Goal: Transaction & Acquisition: Obtain resource

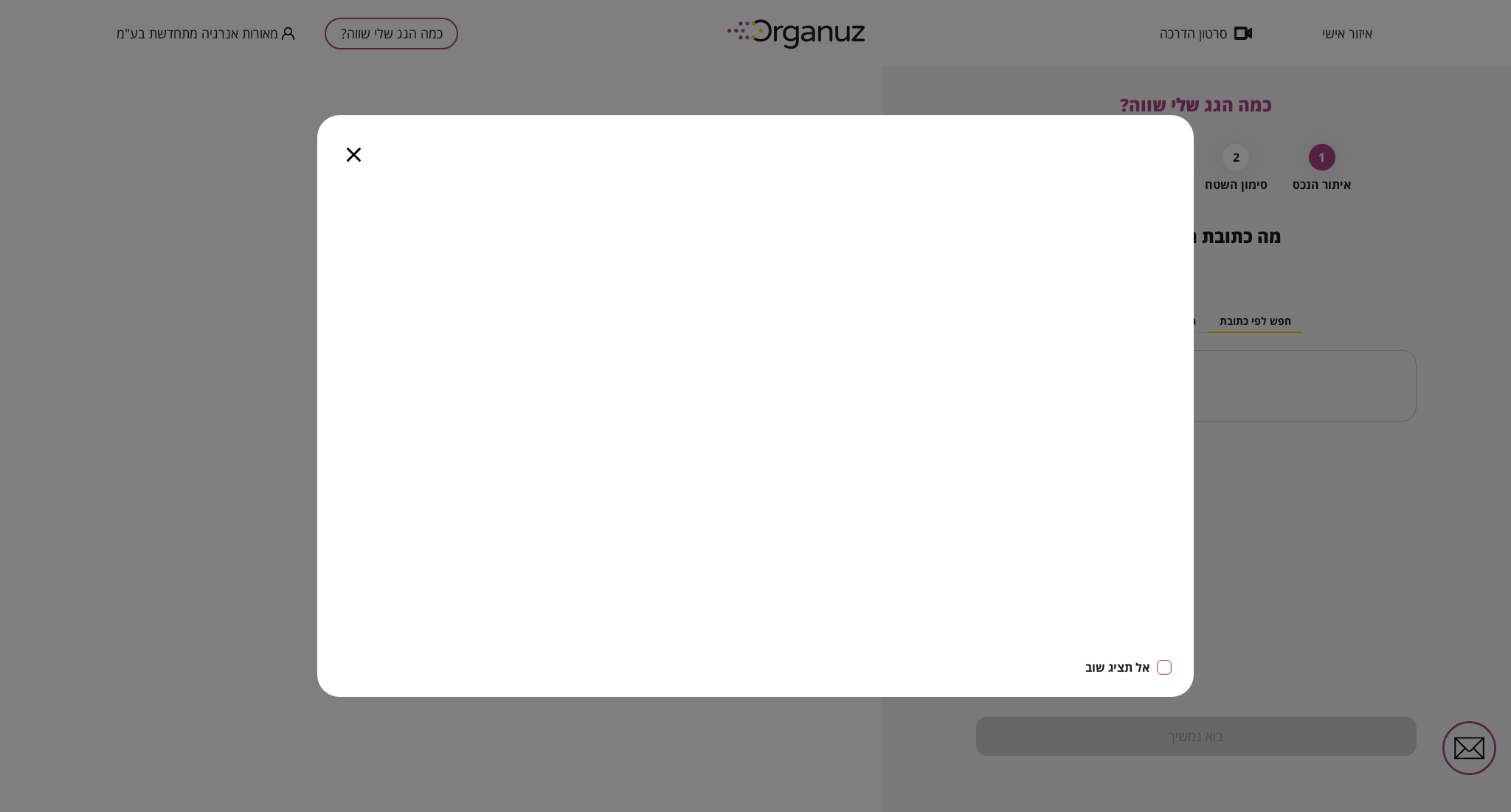
click at [351, 151] on icon "button" at bounding box center [353, 154] width 14 height 14
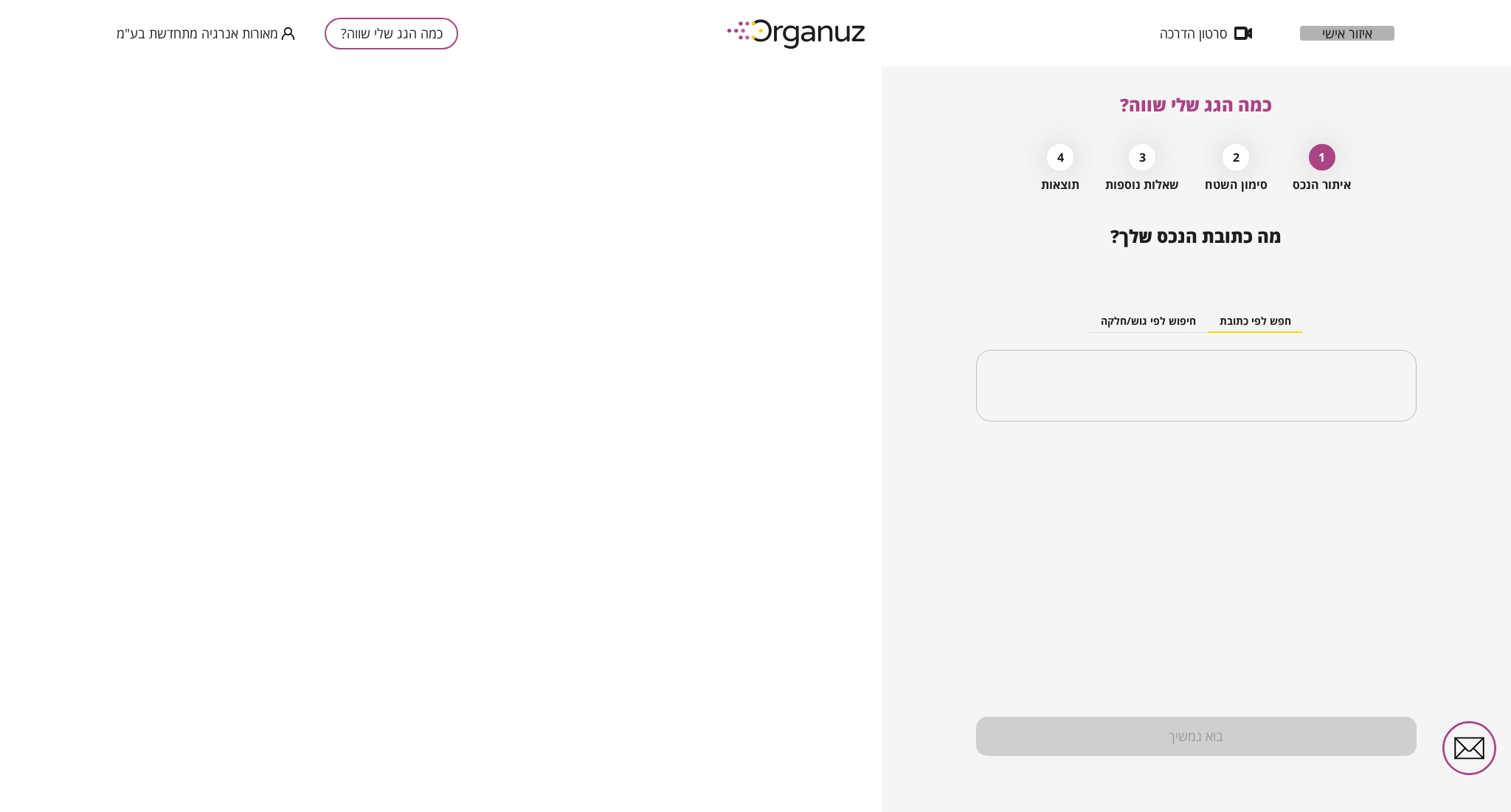
click at [1351, 26] on span "איזור אישי" at bounding box center [1347, 33] width 50 height 15
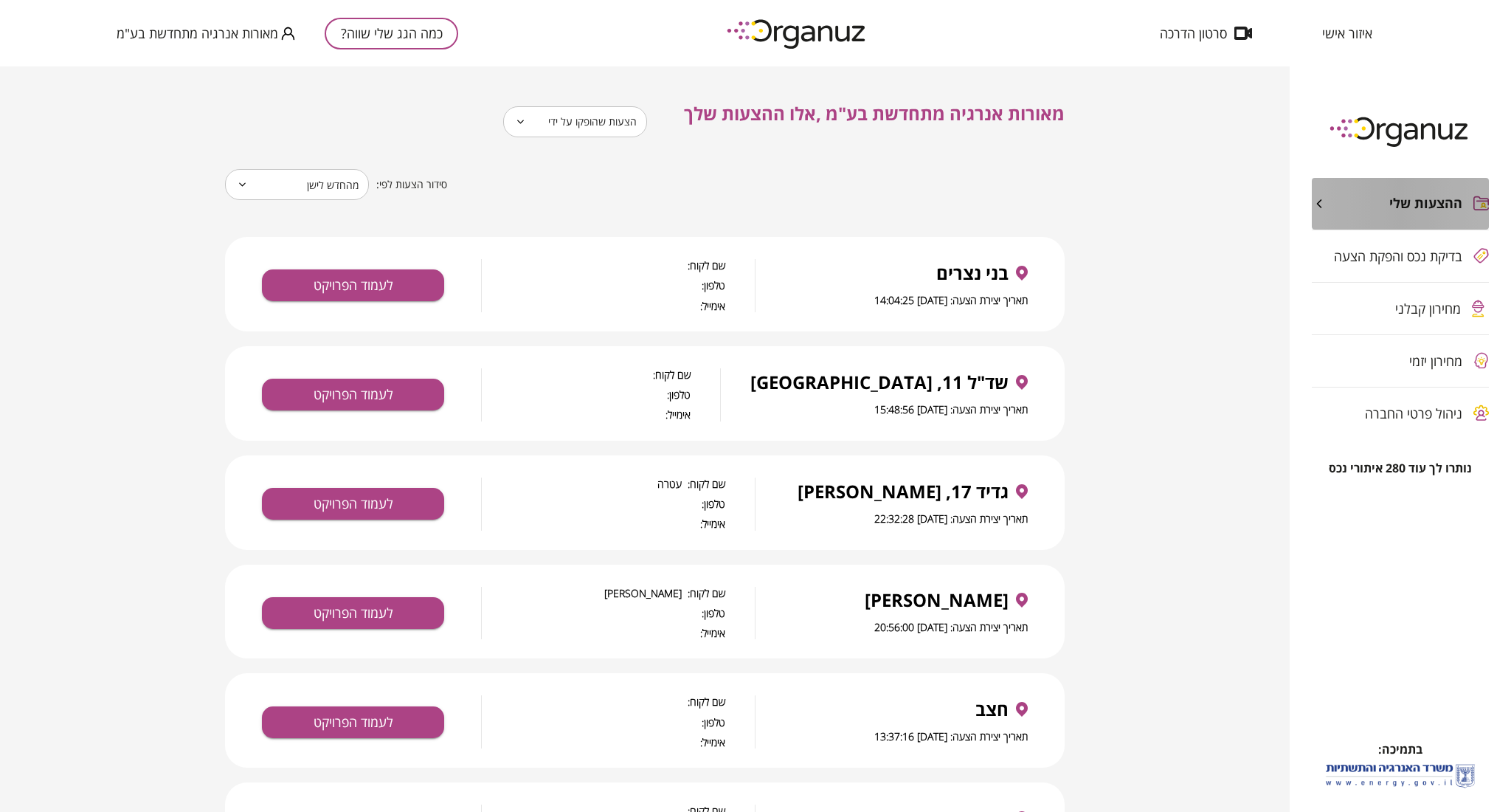
click at [1329, 199] on div "ההצעות שלי" at bounding box center [1387, 203] width 151 height 16
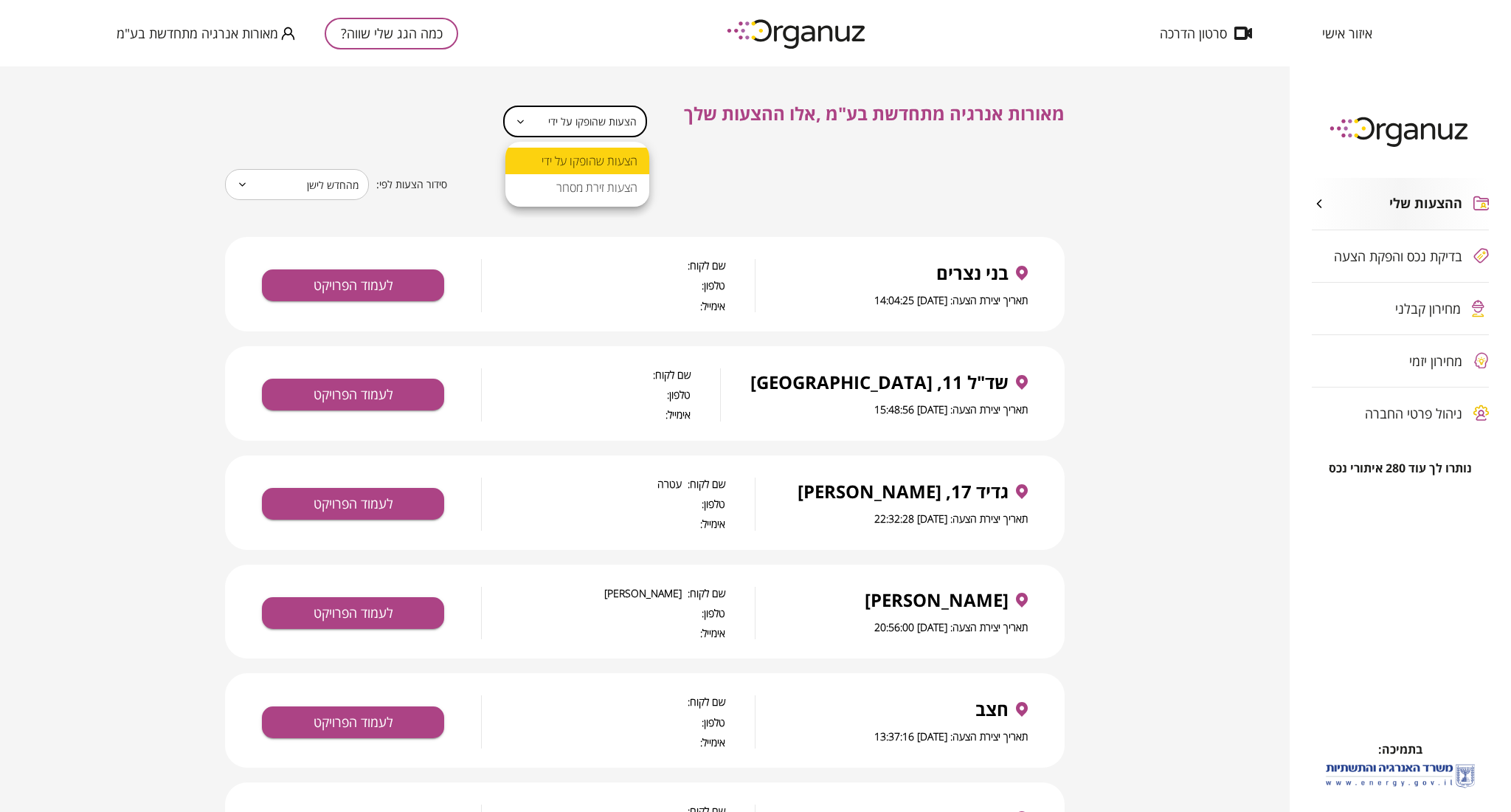
click at [534, 118] on body "**********" at bounding box center [756, 406] width 1511 height 812
click at [589, 193] on li "הצעות זירת מסחר" at bounding box center [578, 187] width 144 height 26
type input "**********"
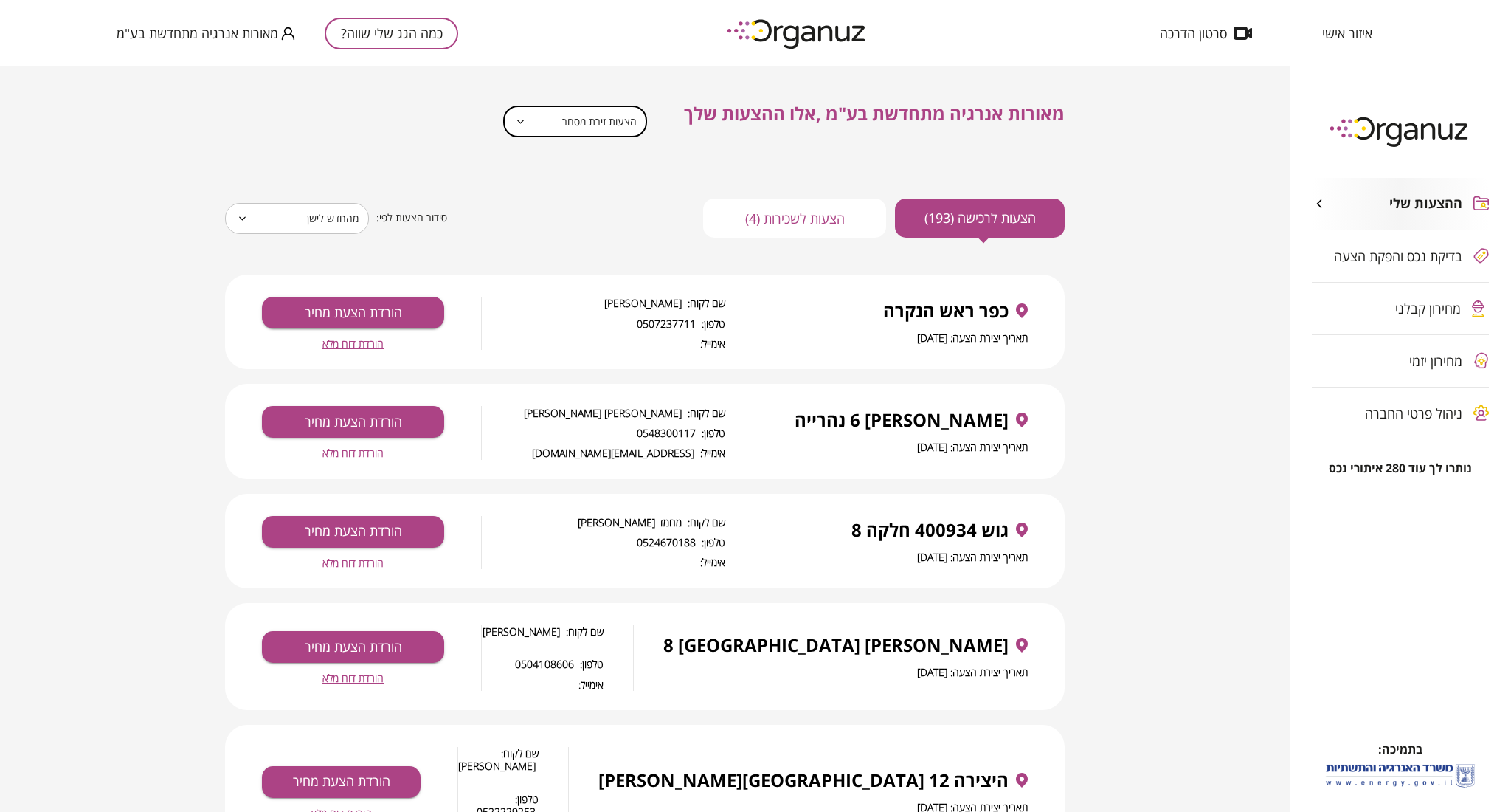
click at [374, 344] on span "הורדת דוח מלא" at bounding box center [352, 344] width 61 height 13
click at [785, 226] on button "הצעות לשכירות (4)" at bounding box center [795, 218] width 183 height 39
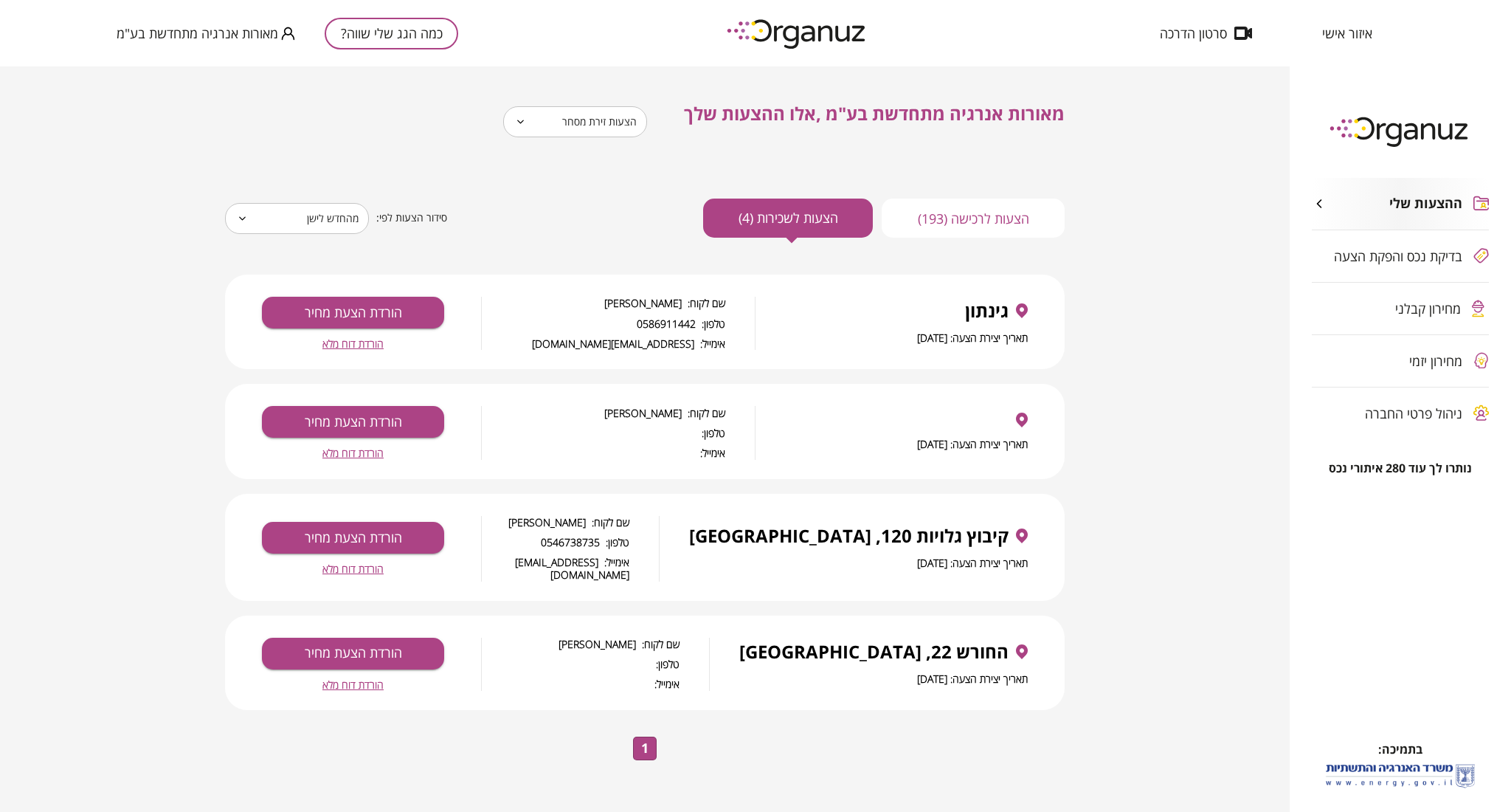
click at [958, 212] on button "הצעות לרכישה (193)" at bounding box center [973, 218] width 183 height 39
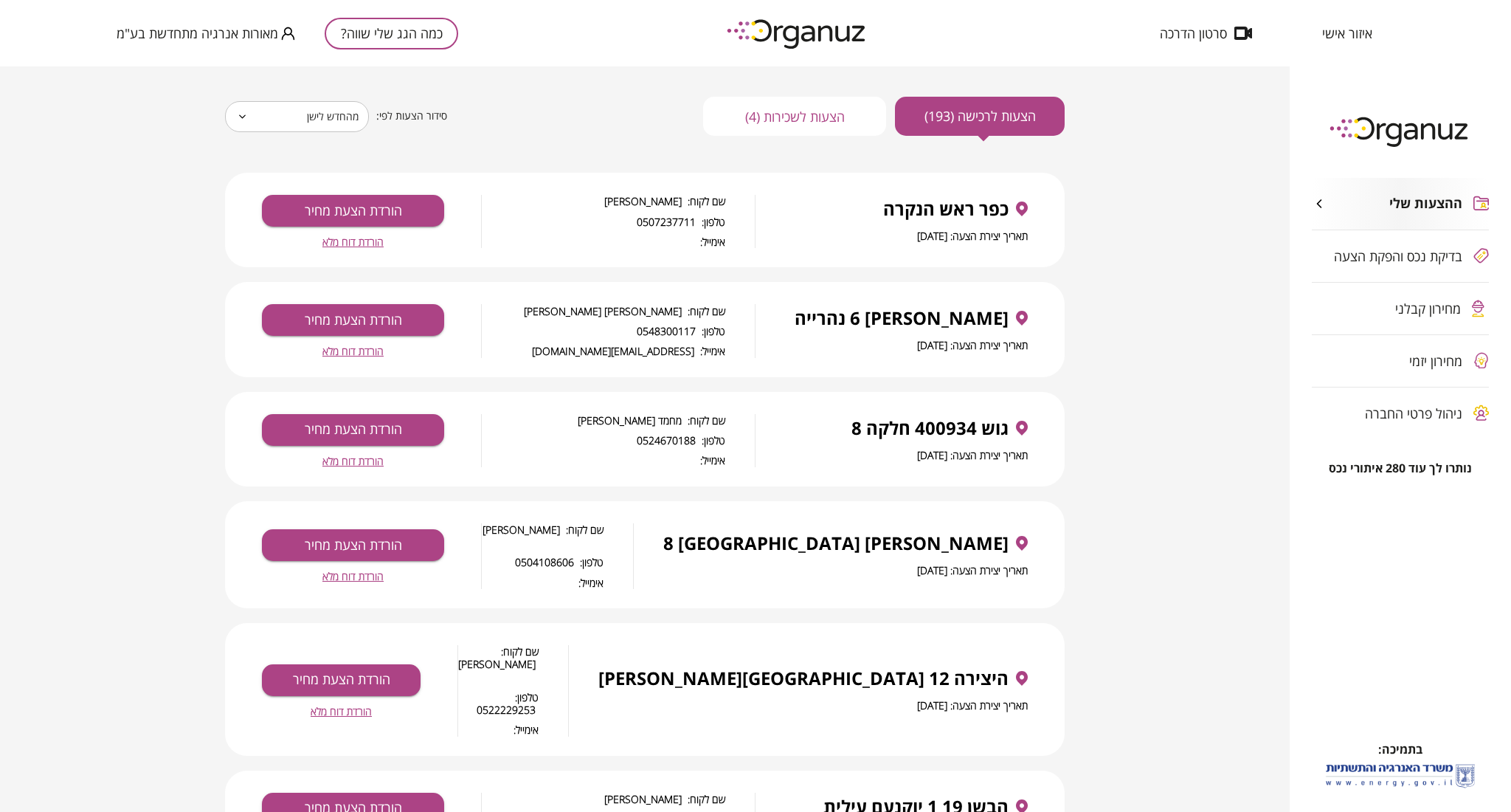
scroll to position [99, 0]
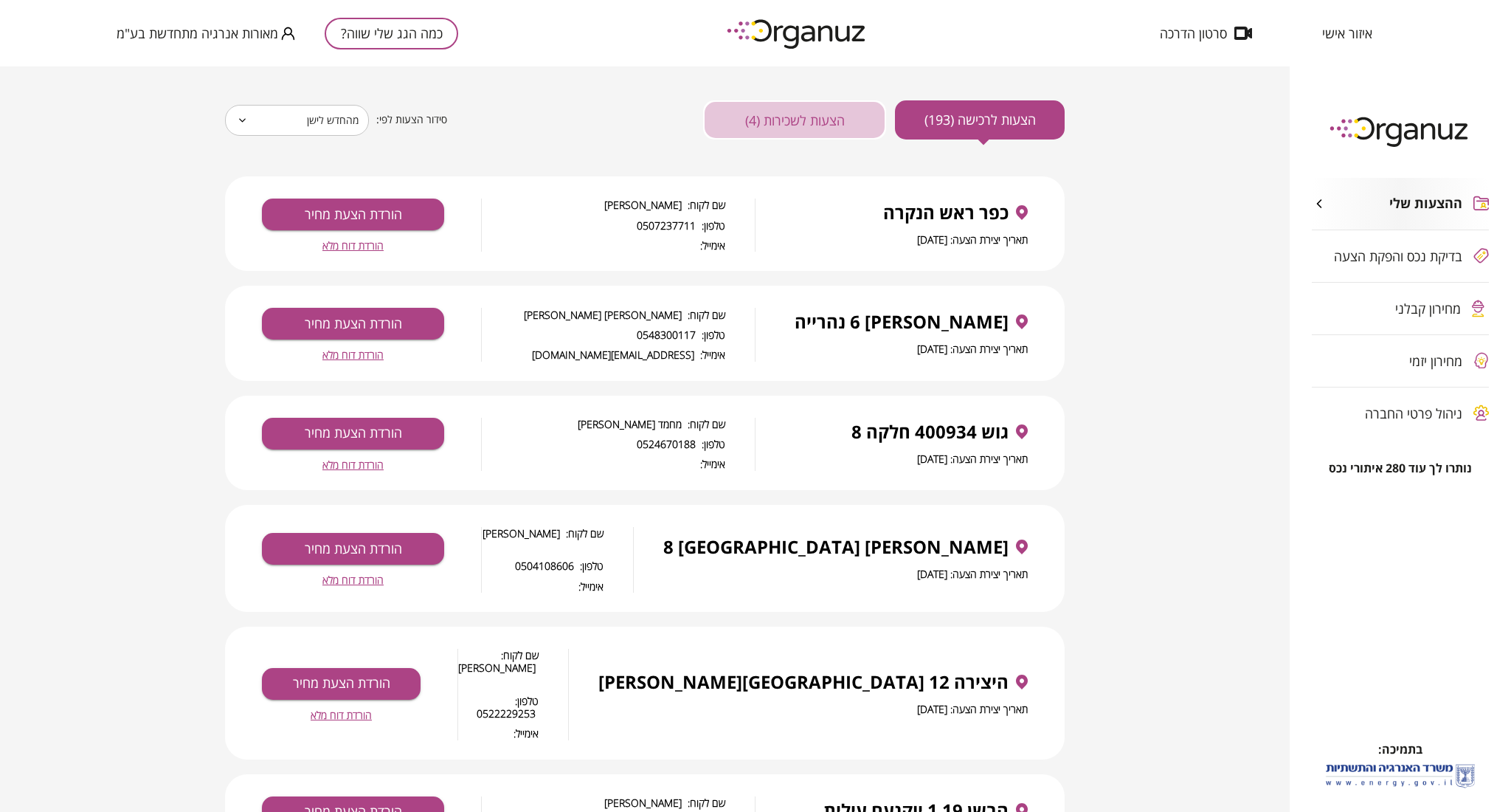
click at [777, 115] on button "הצעות לשכירות (4)" at bounding box center [795, 120] width 183 height 39
